Goal: Task Accomplishment & Management: Manage account settings

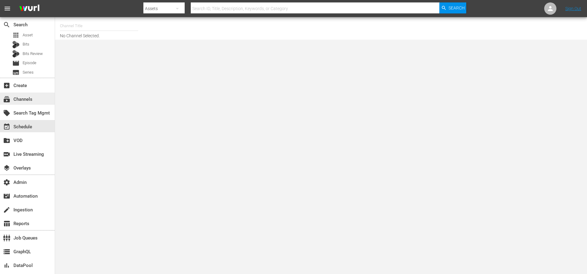
click at [20, 98] on div "subscriptions Channels" at bounding box center [17, 99] width 34 height 6
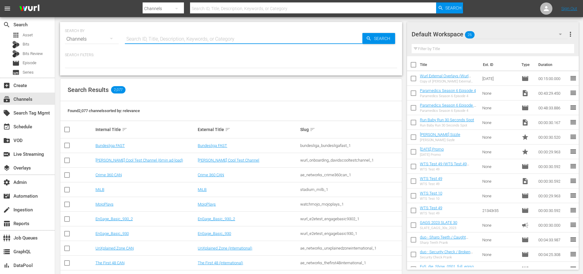
click at [160, 39] on input "text" at bounding box center [243, 39] width 237 height 15
type input "maverick"
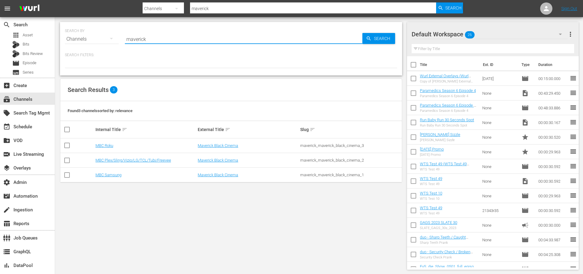
click at [112, 178] on td "MBC Samsung" at bounding box center [145, 175] width 102 height 15
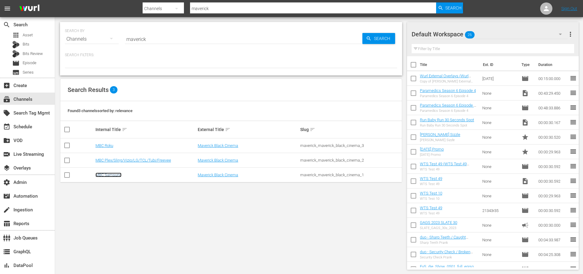
click at [113, 176] on link "MBC Samsung" at bounding box center [108, 175] width 26 height 5
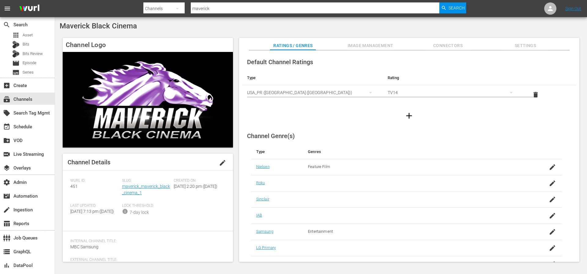
click at [363, 44] on span "Image Management" at bounding box center [371, 46] width 46 height 8
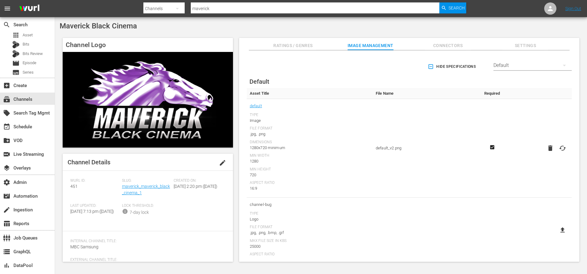
click at [505, 62] on div "Default" at bounding box center [533, 65] width 78 height 17
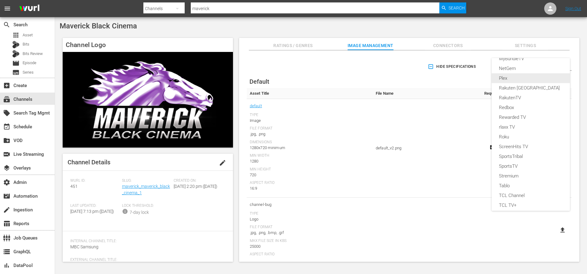
scroll to position [235, 0]
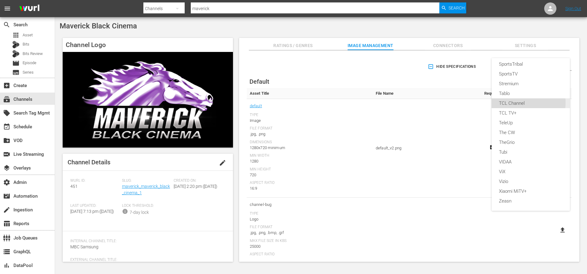
click at [519, 103] on div "TCL Channel" at bounding box center [531, 103] width 64 height 10
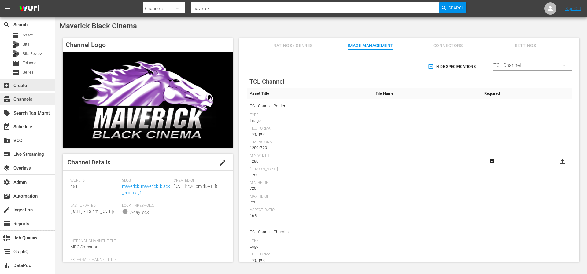
click at [23, 101] on div "subscriptions Channels" at bounding box center [17, 99] width 34 height 6
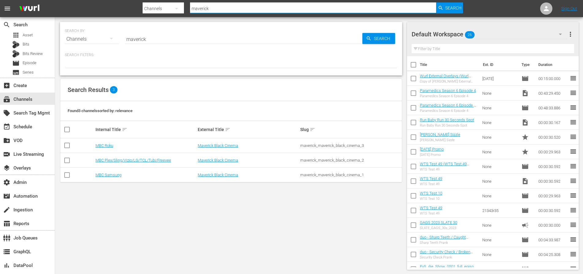
drag, startPoint x: 219, startPoint y: 9, endPoint x: 179, endPoint y: 9, distance: 39.1
click at [181, 9] on div "Search By Channels Search ID, Title, Description, Keywords, or Category maveric…" at bounding box center [302, 8] width 320 height 15
click at [317, 174] on div "maverick_maverick_black_cinema_1" at bounding box center [350, 175] width 101 height 5
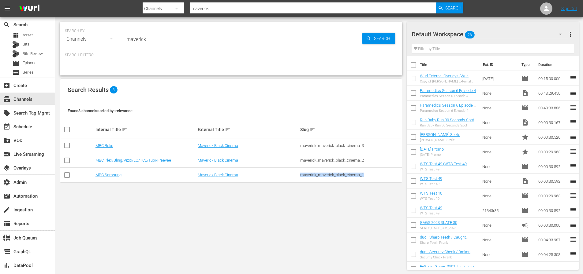
click at [317, 174] on div "maverick_maverick_black_cinema_1" at bounding box center [350, 175] width 101 height 5
copy div "maverick_maverick_black_cinema_1"
click at [321, 161] on div "maverick_maverick_black_cinema_2" at bounding box center [350, 160] width 101 height 5
copy div "maverick_maverick_black_cinema_2"
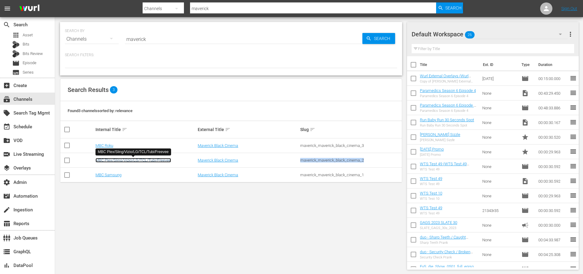
click at [120, 160] on link "MBC Plex/Sling/Vizio/LG/TCL/Tubi/Freevee" at bounding box center [133, 160] width 76 height 5
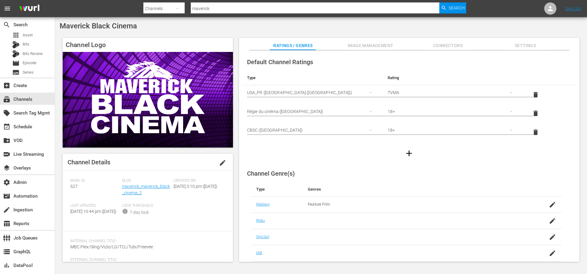
click at [387, 44] on span "Image Management" at bounding box center [371, 46] width 46 height 8
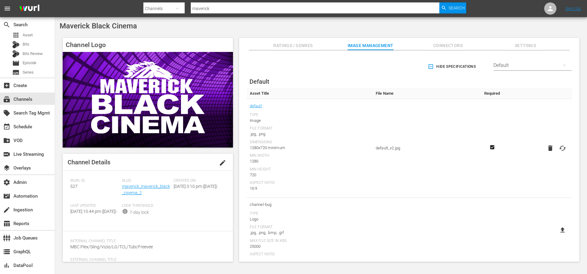
click at [454, 66] on span "Hide Specifications" at bounding box center [452, 67] width 47 height 6
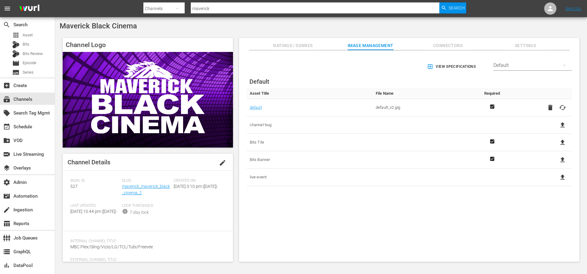
click at [498, 65] on div "Default" at bounding box center [533, 65] width 78 height 17
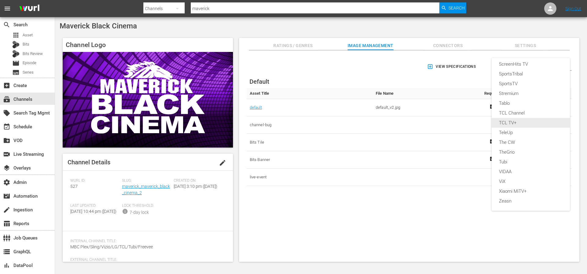
click at [513, 124] on div "TCL TV+" at bounding box center [531, 123] width 64 height 10
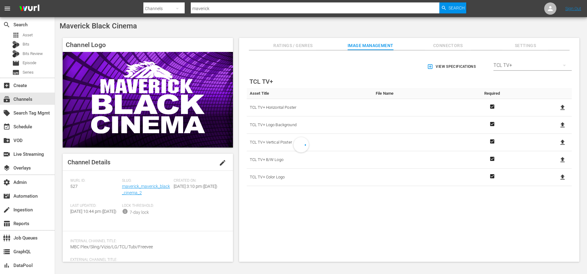
scroll to position [224, 0]
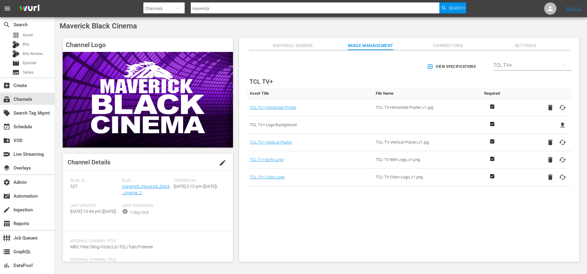
click at [519, 65] on div "TCL TV+" at bounding box center [533, 65] width 78 height 17
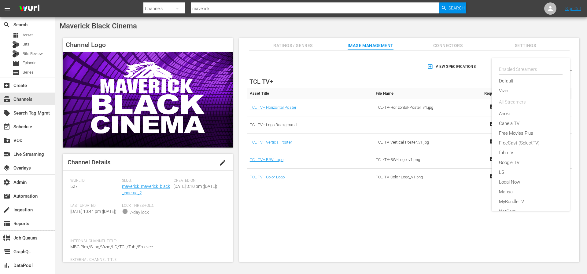
scroll to position [235, 0]
click at [512, 111] on div "TCL Channel" at bounding box center [531, 113] width 64 height 10
